Goal: Go to known website: Access a specific website the user already knows

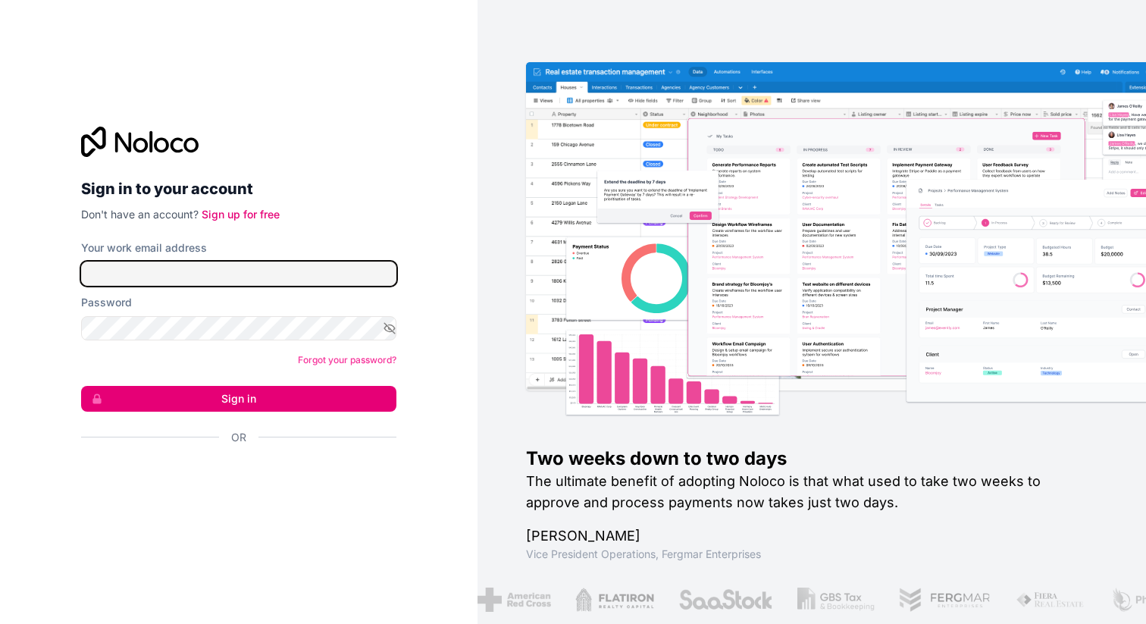
click at [207, 280] on input "Your work email address" at bounding box center [238, 274] width 315 height 24
type input "**********"
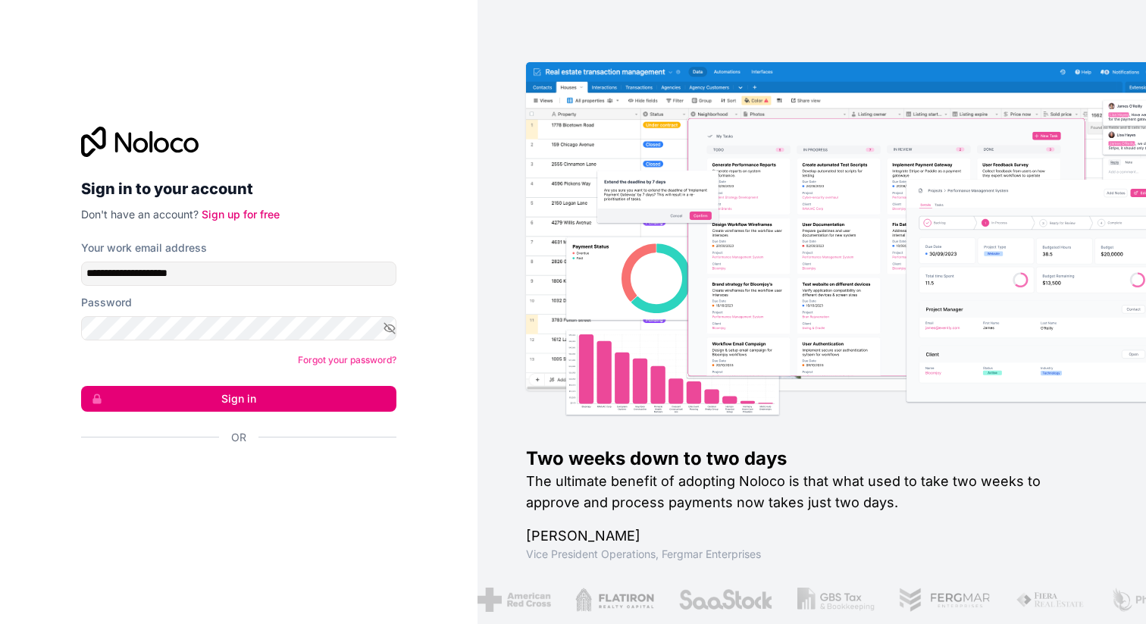
click at [240, 399] on button "Sign in" at bounding box center [238, 399] width 315 height 26
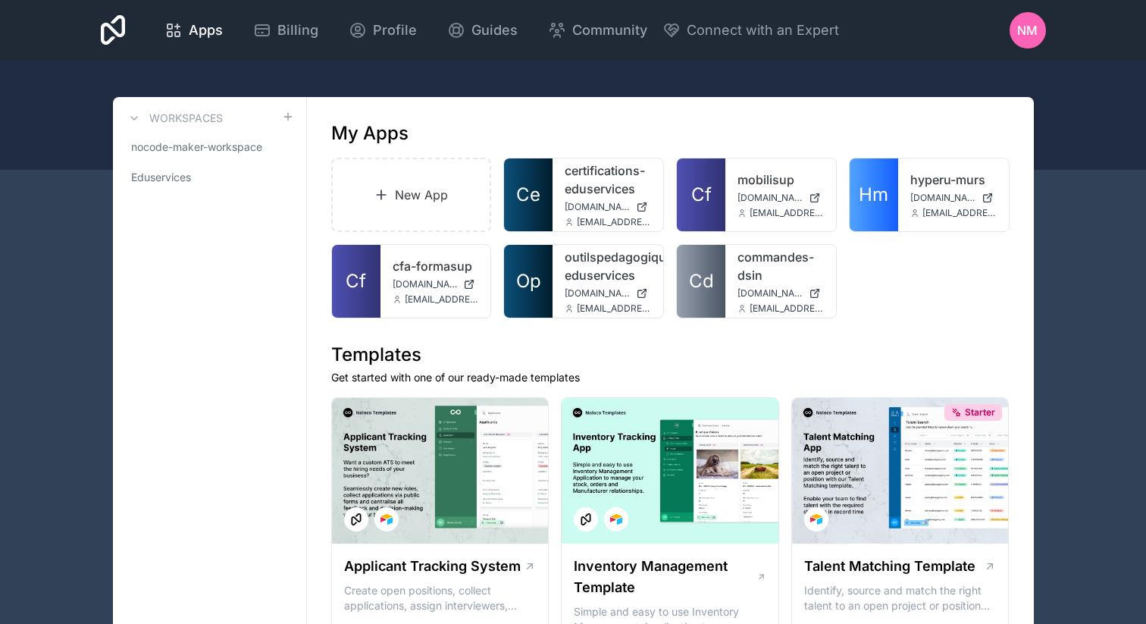
click at [418, 258] on link "cfa-formasup" at bounding box center [436, 266] width 86 height 18
